Goal: Information Seeking & Learning: Understand process/instructions

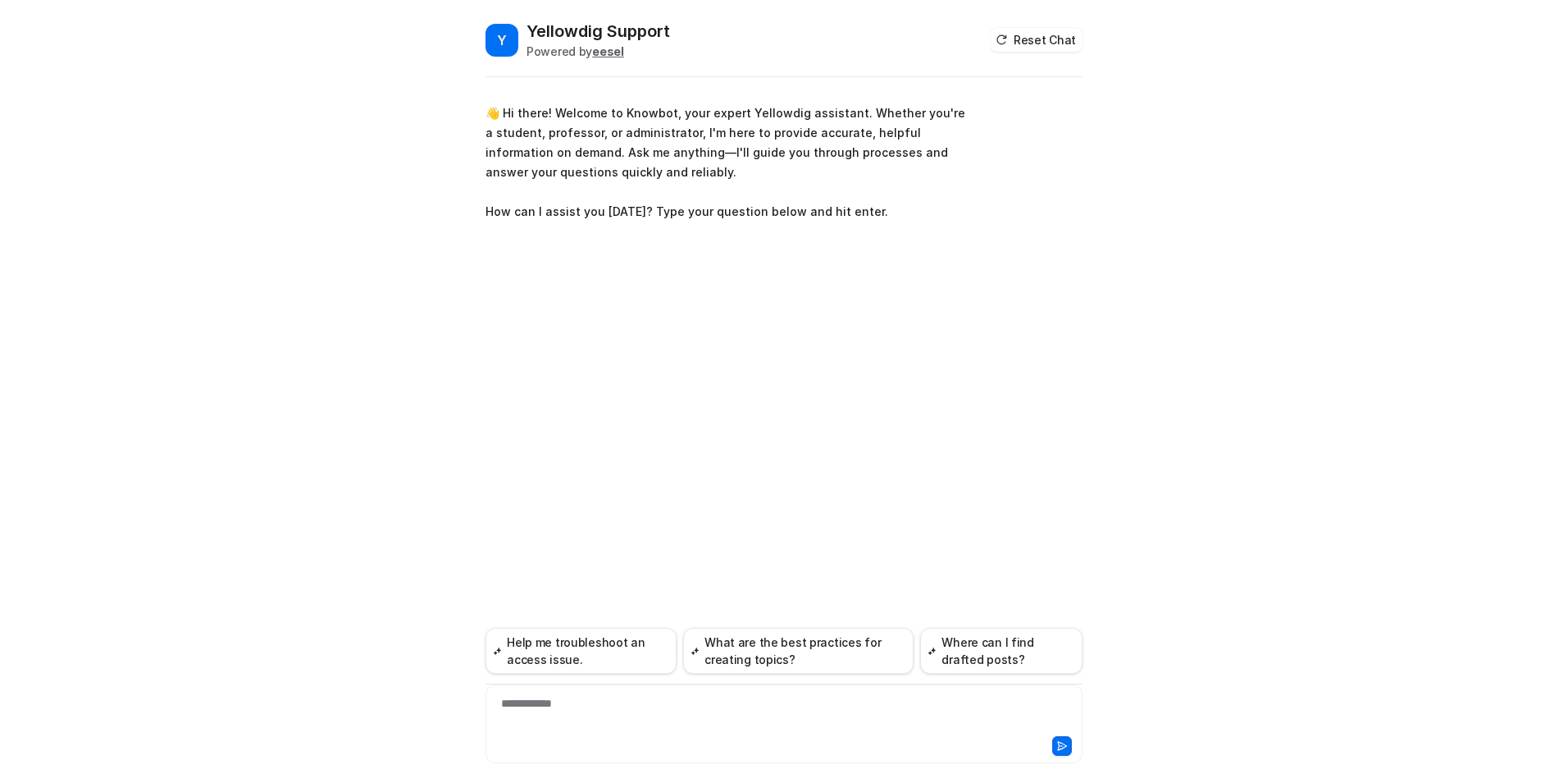
drag, startPoint x: 596, startPoint y: 719, endPoint x: 597, endPoint y: 708, distance: 11.0
click at [597, 708] on div "**********" at bounding box center [784, 713] width 589 height 37
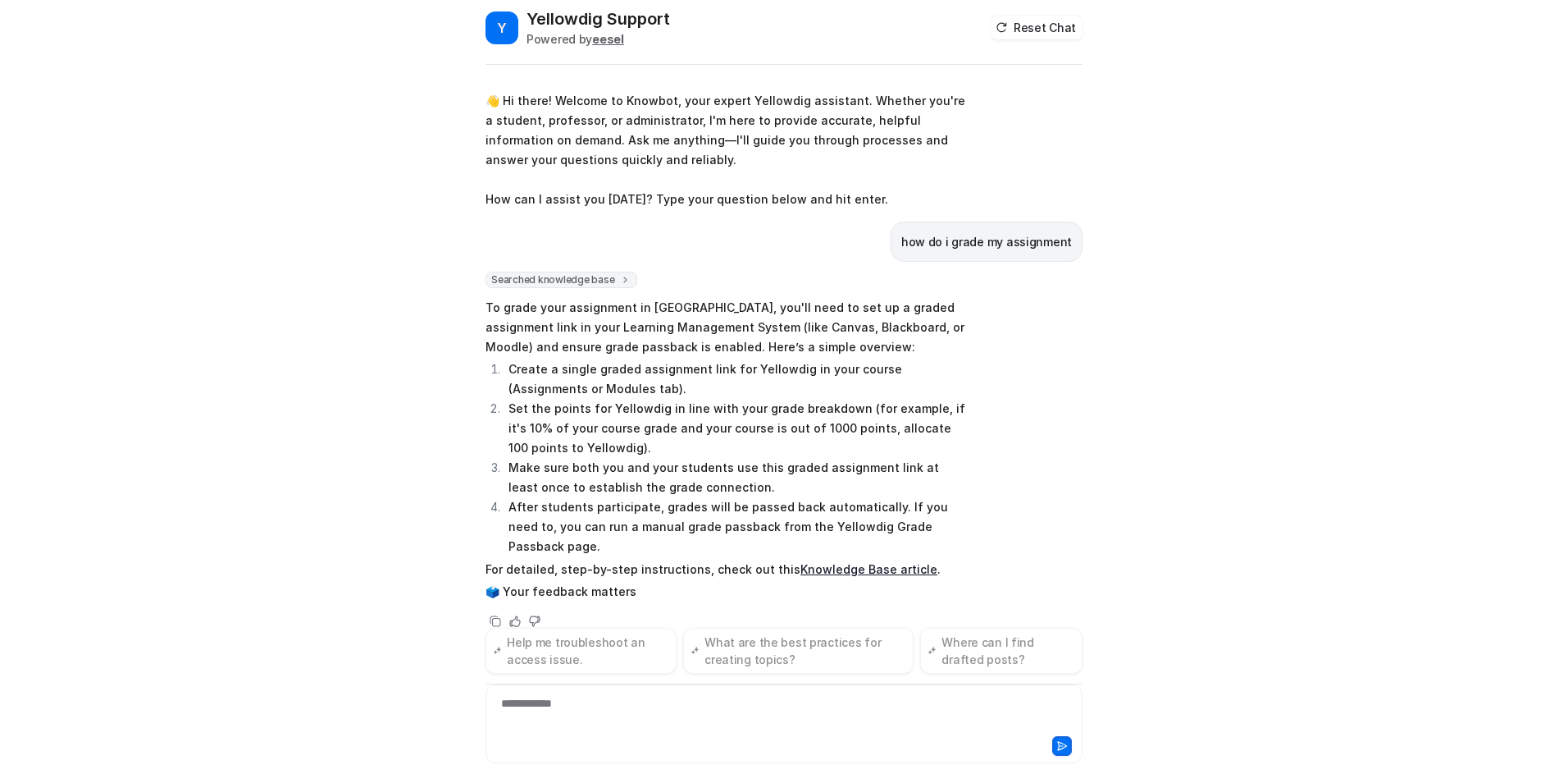
scroll to position [36, 0]
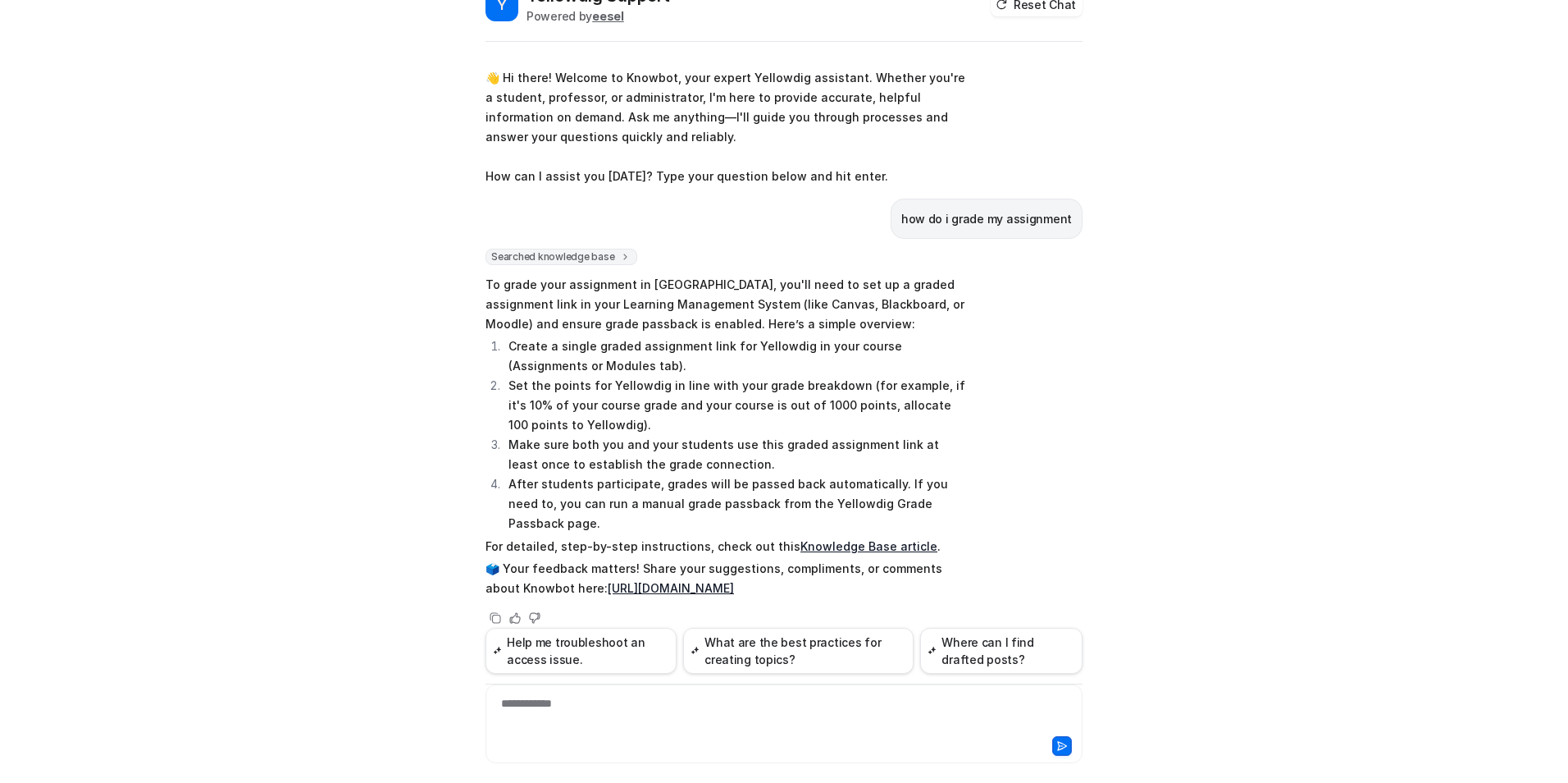
drag, startPoint x: 948, startPoint y: 504, endPoint x: 557, endPoint y: 506, distance: 391.0
click at [557, 506] on li "After students participate, grades will be passed back automatically. If you ne…" at bounding box center [734, 504] width 461 height 59
click at [629, 507] on li "After students participate, grades will be passed back automatically. If you ne…" at bounding box center [734, 504] width 461 height 59
drag, startPoint x: 549, startPoint y: 505, endPoint x: 955, endPoint y: 507, distance: 406.0
click at [955, 507] on li "After students participate, grades will be passed back automatically. If you ne…" at bounding box center [734, 504] width 461 height 59
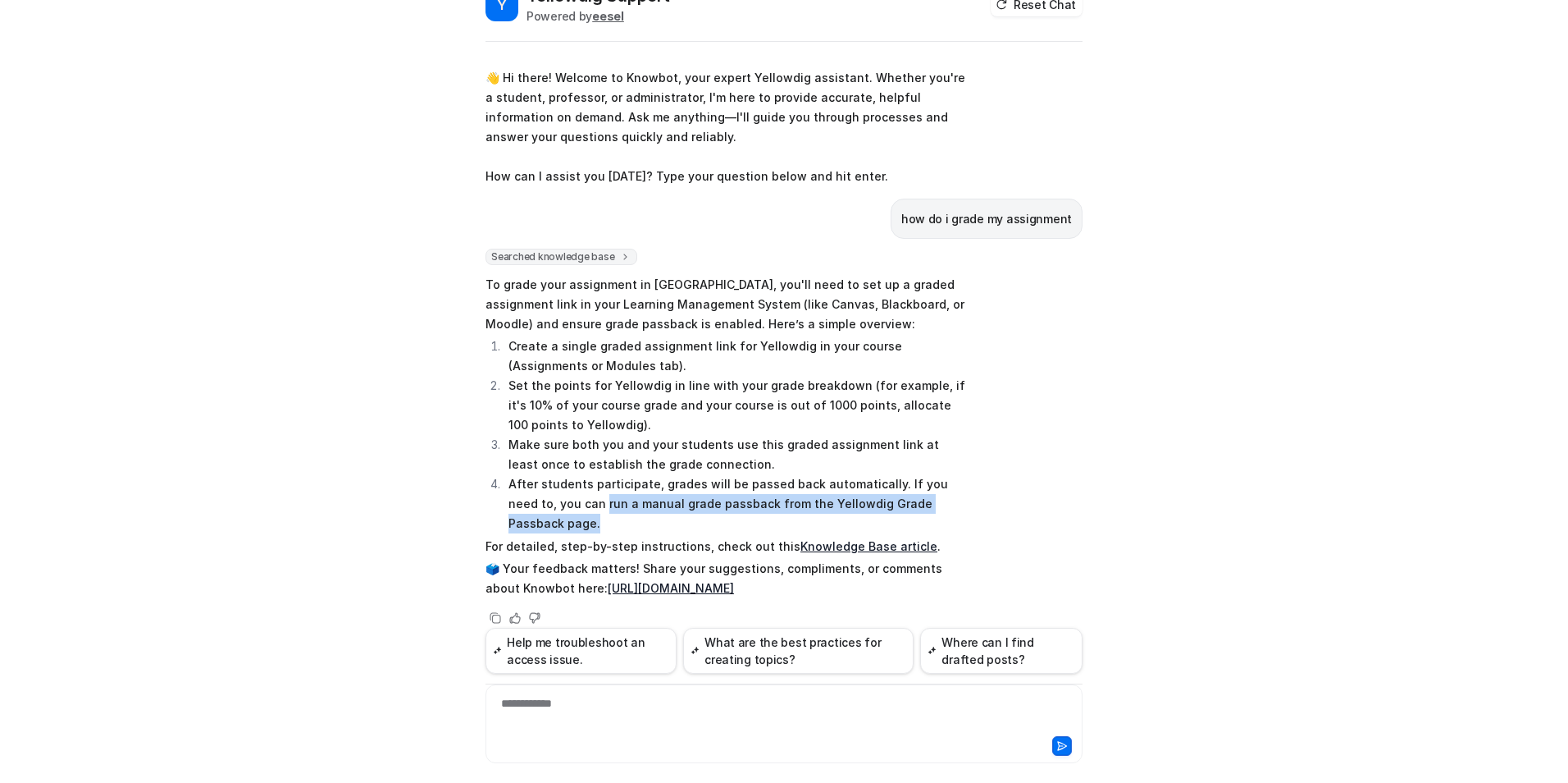
copy li "run a manual grade passback from the Yellowdig Grade Passback page."
click at [761, 722] on div "**********" at bounding box center [784, 713] width 589 height 37
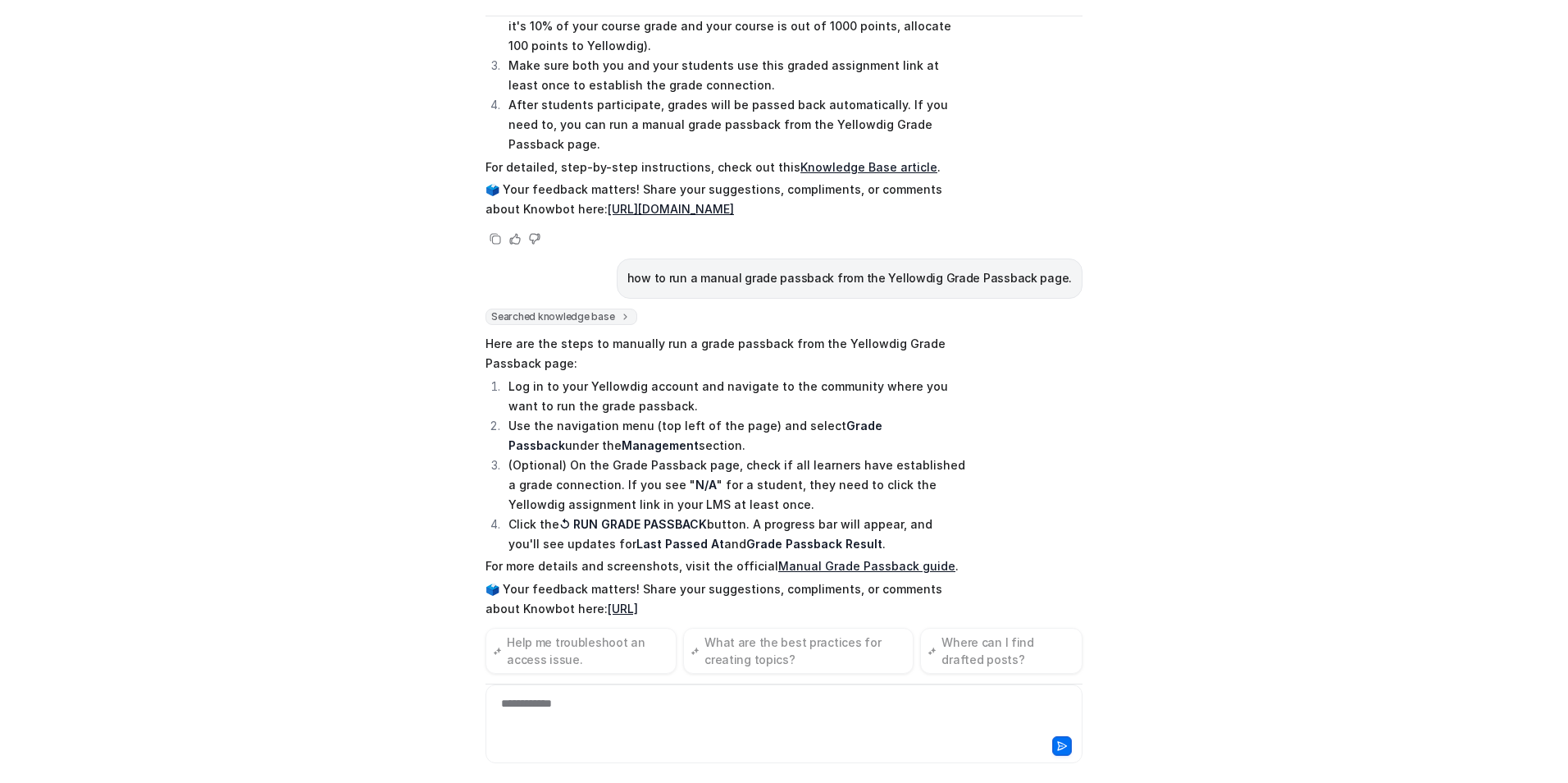
scroll to position [373, 0]
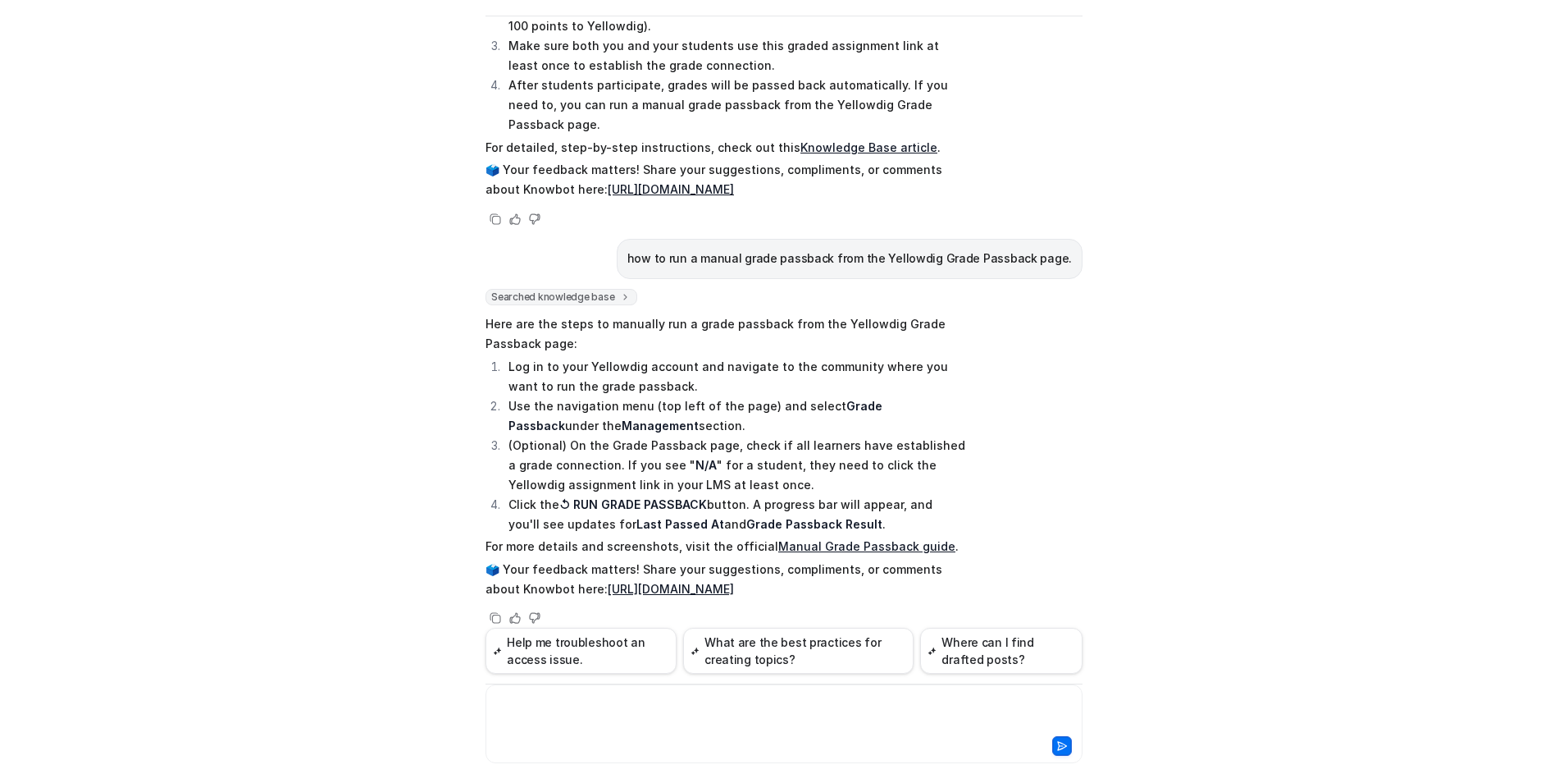
drag, startPoint x: 558, startPoint y: 422, endPoint x: 732, endPoint y: 423, distance: 174.0
click at [732, 436] on li "(Optional) On the Grade Passback page, check if all learners have established a…" at bounding box center [734, 465] width 461 height 59
click at [809, 450] on li "(Optional) On the Grade Passback page, check if all learners have established a…" at bounding box center [734, 465] width 461 height 59
drag, startPoint x: 820, startPoint y: 388, endPoint x: 639, endPoint y: 410, distance: 182.3
click at [639, 408] on li "Use the navigation menu (top left of the page) and select Grade Passback under …" at bounding box center [734, 415] width 461 height 39
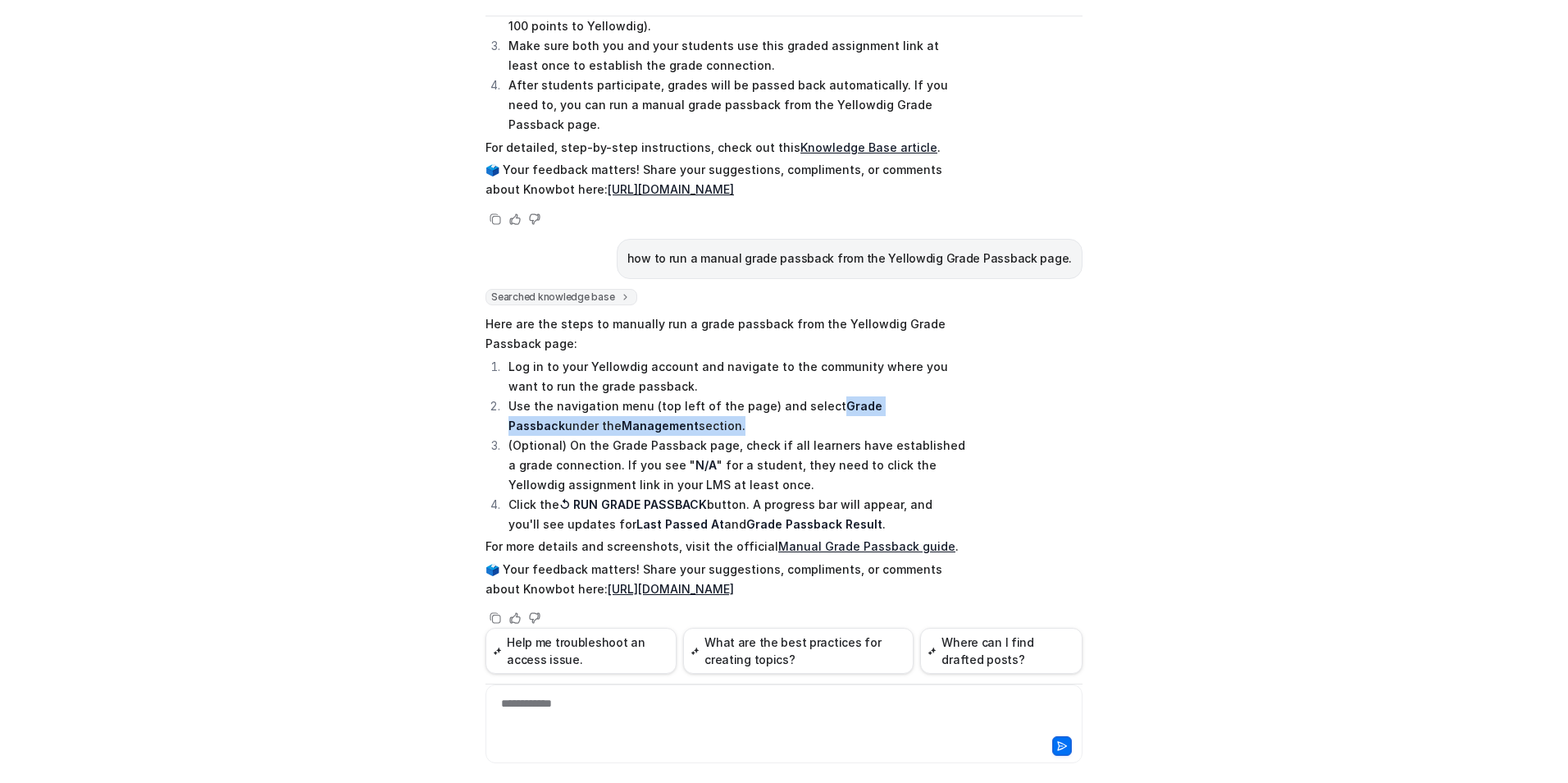
click at [689, 415] on li "Use the navigation menu (top left of the page) and select Grade Passback under …" at bounding box center [734, 415] width 461 height 39
click at [683, 712] on div "**********" at bounding box center [784, 713] width 589 height 37
